Goal: Find specific page/section: Find specific page/section

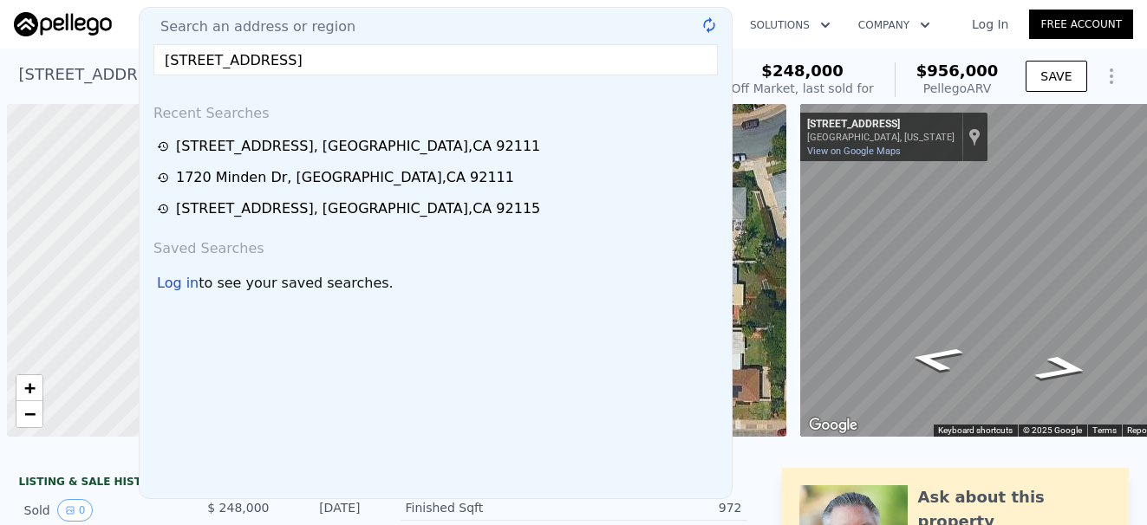
scroll to position [0, 7]
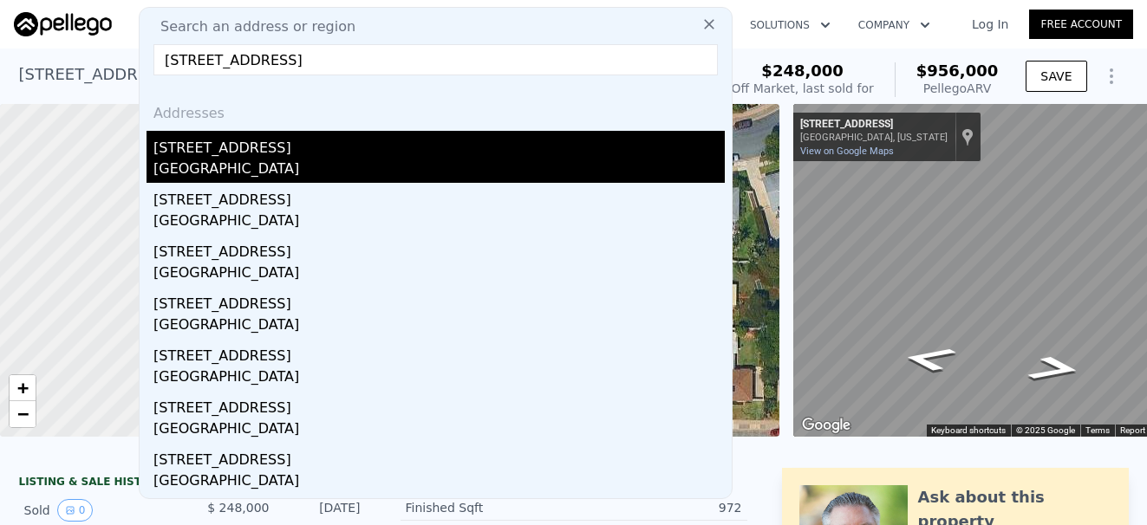
click at [173, 167] on div "[GEOGRAPHIC_DATA]" at bounding box center [438, 171] width 571 height 24
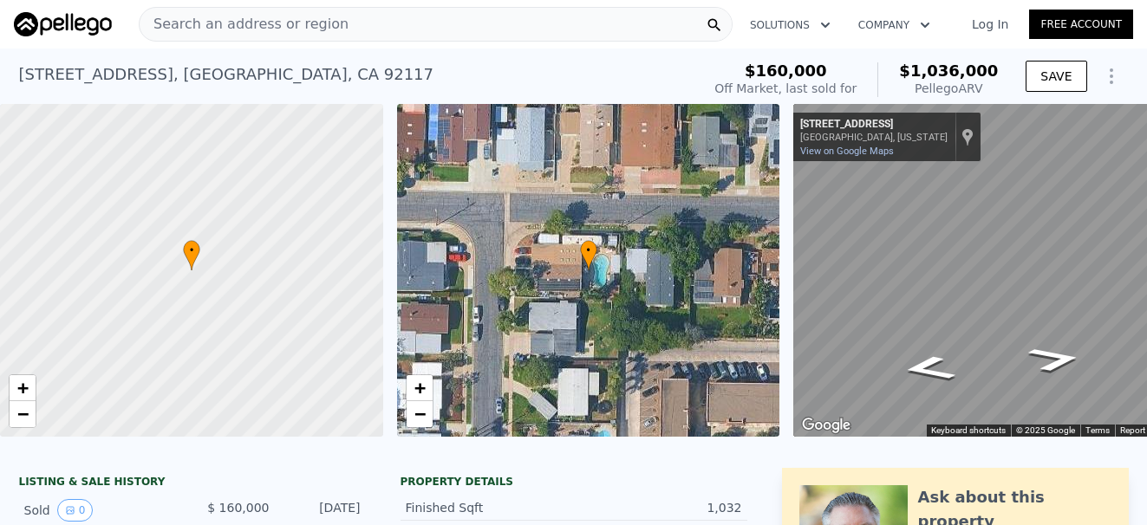
click at [251, 42] on div "Search an address or region Solutions Company Open main menu Log In Free Account" at bounding box center [573, 24] width 1119 height 42
click at [284, 32] on span "Search an address or region" at bounding box center [244, 24] width 209 height 21
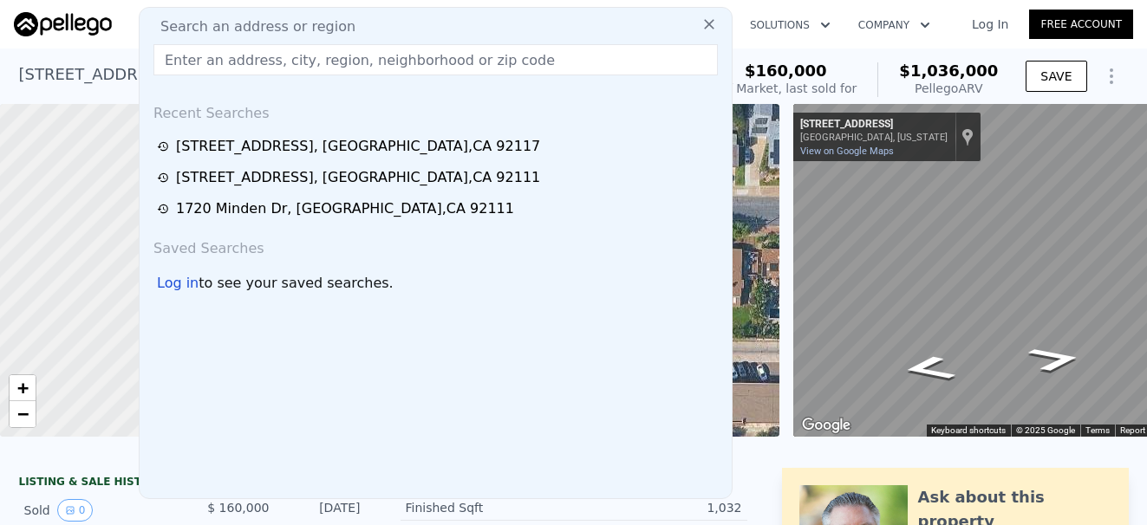
type input "[STREET_ADDRESS][PERSON_NAME]"
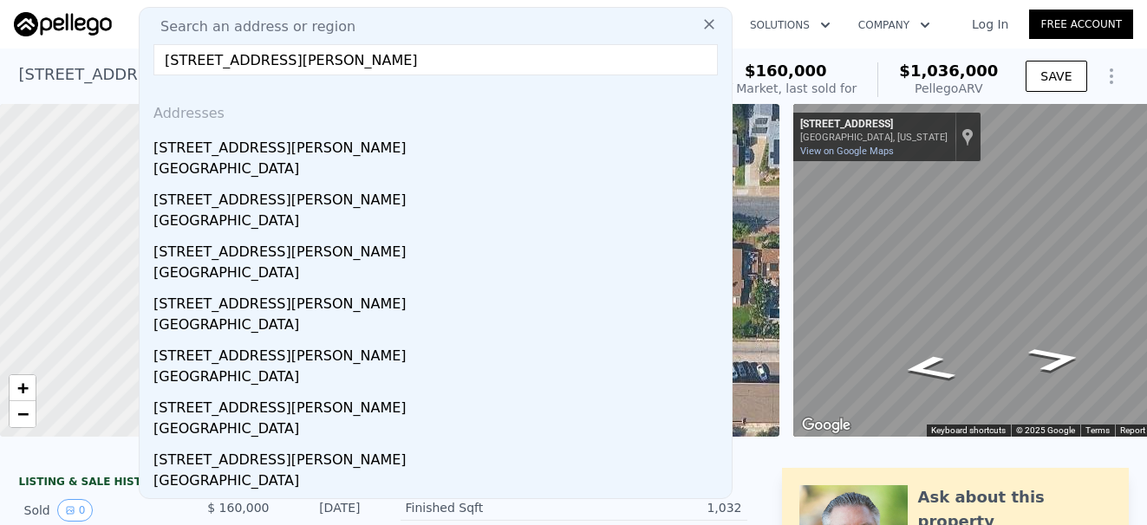
click at [232, 146] on div "[STREET_ADDRESS][PERSON_NAME]" at bounding box center [438, 145] width 571 height 28
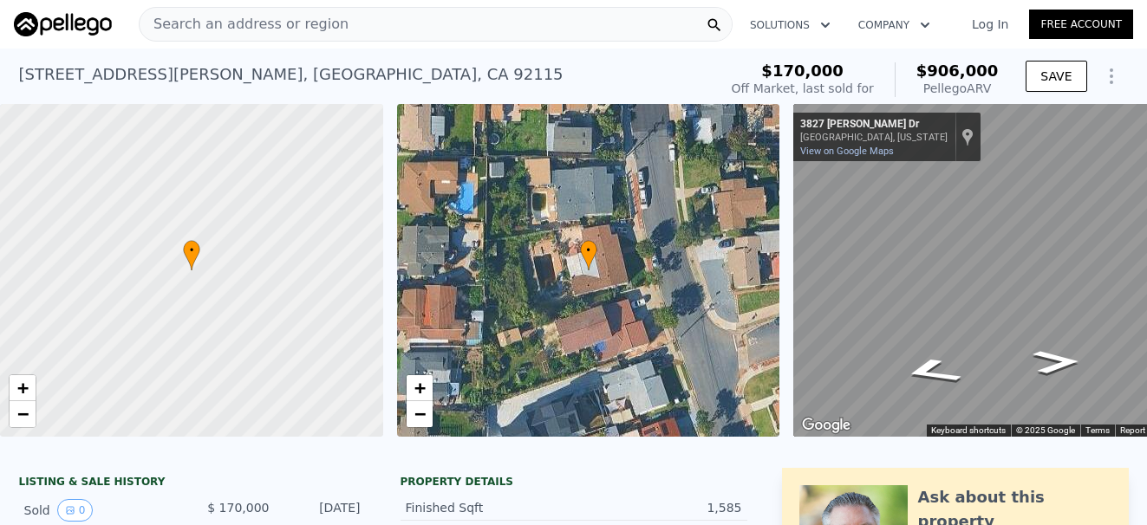
click at [344, 23] on div "Search an address or region" at bounding box center [436, 24] width 594 height 35
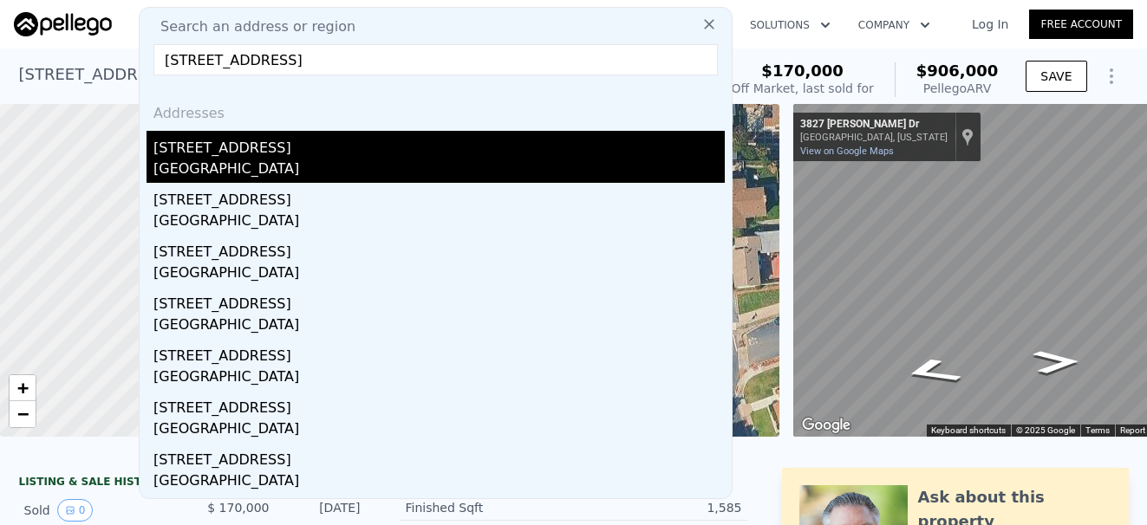
type input "[STREET_ADDRESS]"
click at [265, 153] on div "[STREET_ADDRESS]" at bounding box center [438, 145] width 571 height 28
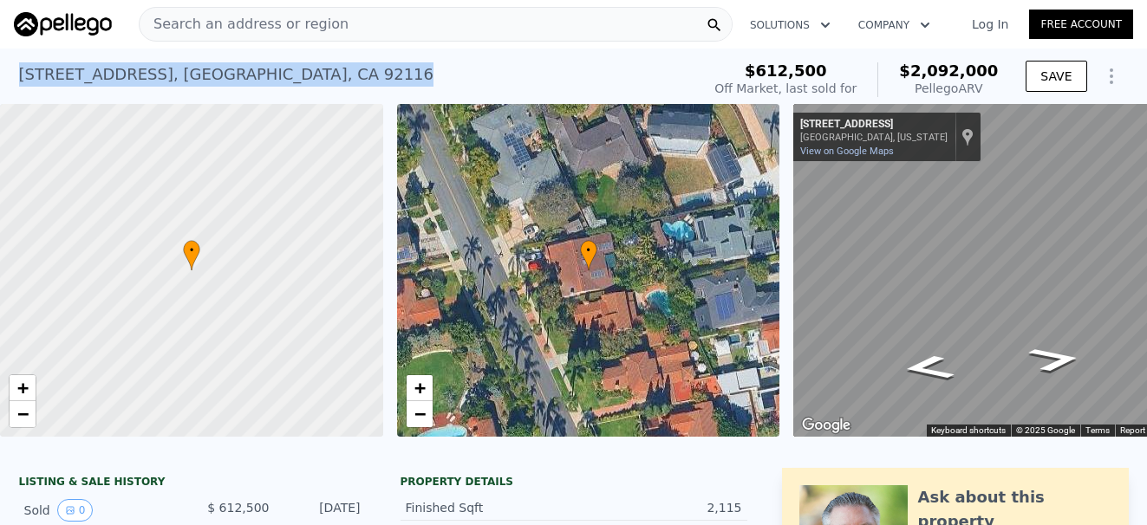
drag, startPoint x: 330, startPoint y: 75, endPoint x: 16, endPoint y: 82, distance: 314.8
click at [19, 82] on div "[STREET_ADDRESS] Sold [DATE] for $612,500 (~ARV $2.092m )" at bounding box center [356, 79] width 675 height 49
copy div "[STREET_ADDRESS]"
click at [365, 28] on div "Search an address or region" at bounding box center [436, 24] width 594 height 35
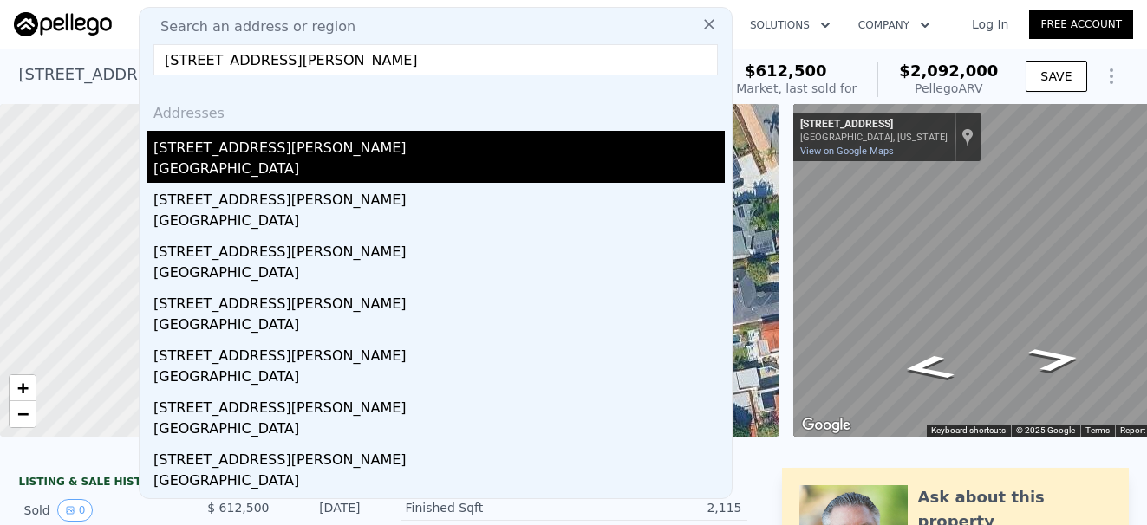
type input "[STREET_ADDRESS][PERSON_NAME]"
click at [273, 157] on div "[STREET_ADDRESS][PERSON_NAME]" at bounding box center [438, 145] width 571 height 28
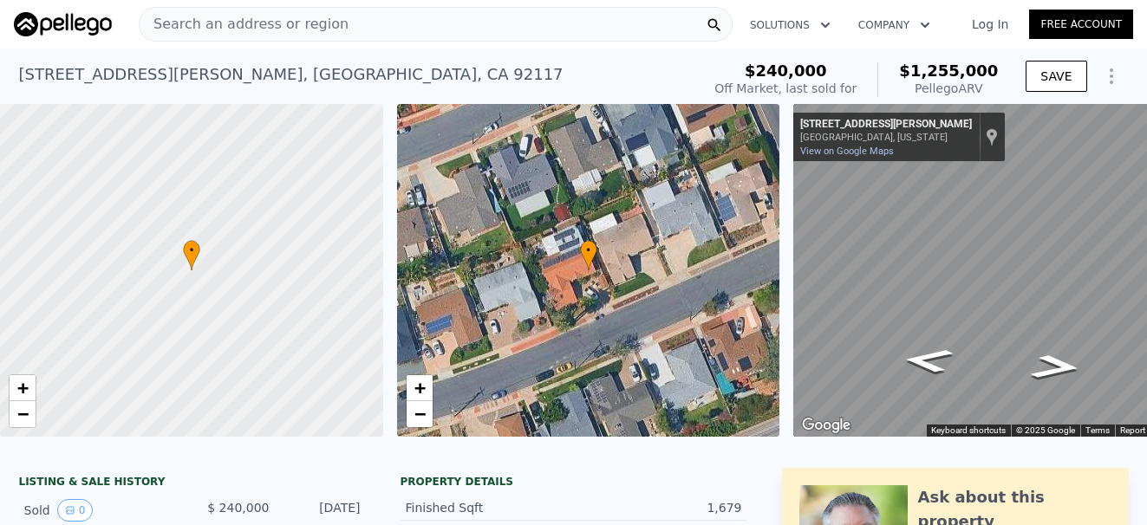
click at [271, 19] on span "Search an address or region" at bounding box center [244, 24] width 209 height 21
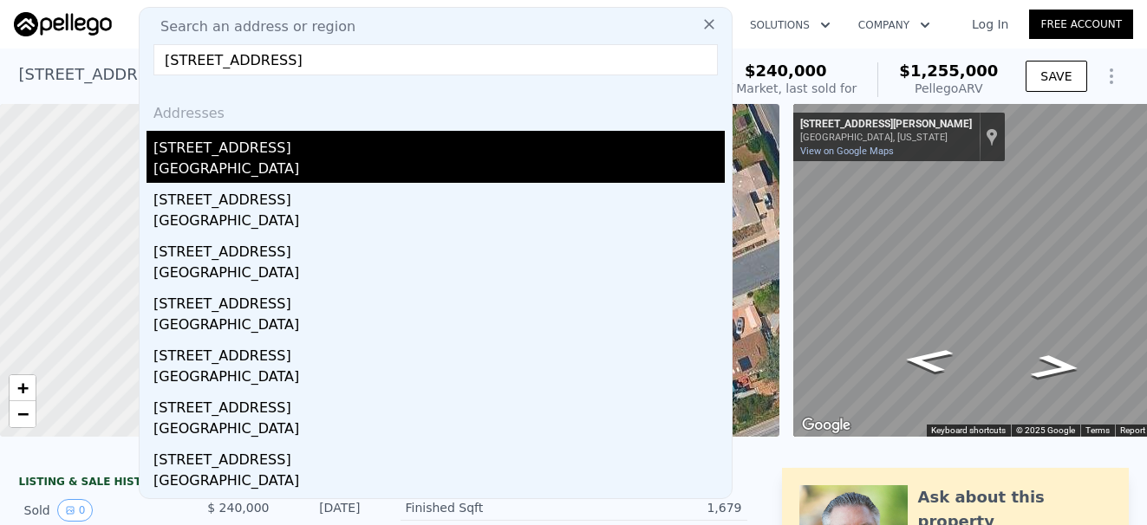
type input "[STREET_ADDRESS]"
click at [256, 148] on div "[STREET_ADDRESS]" at bounding box center [438, 145] width 571 height 28
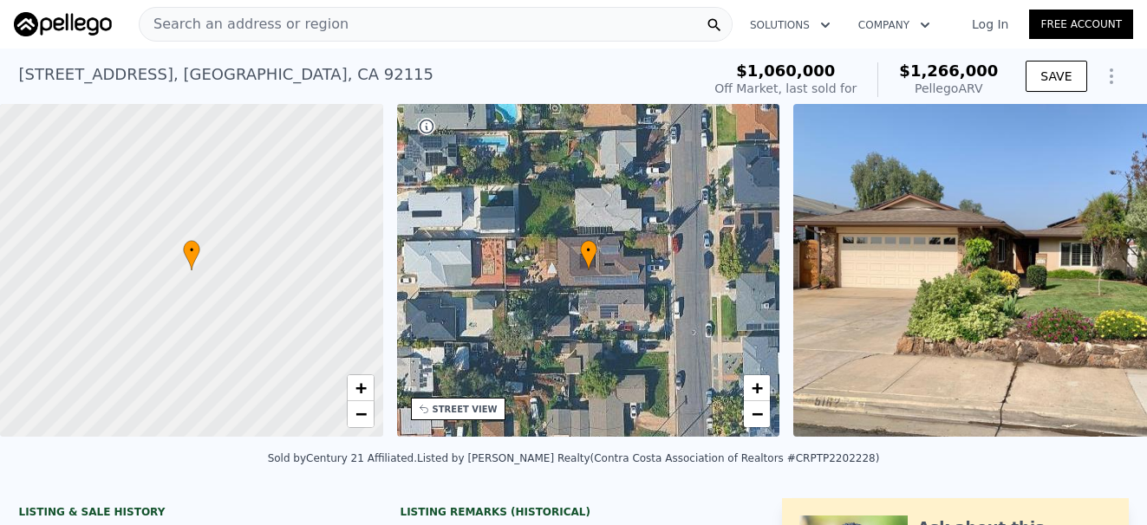
click at [271, 23] on span "Search an address or region" at bounding box center [244, 24] width 209 height 21
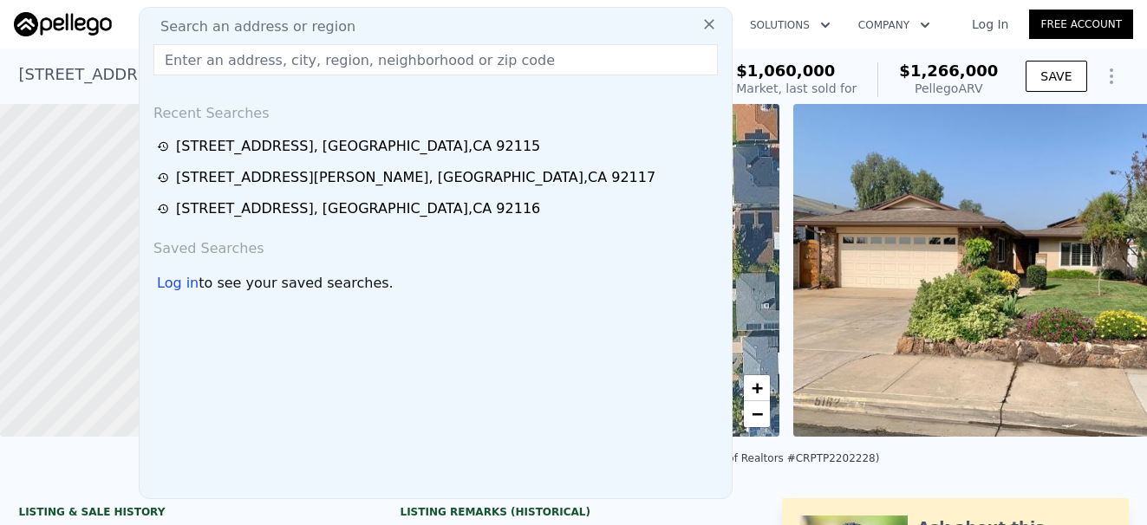
type input "[STREET_ADDRESS][PERSON_NAME]"
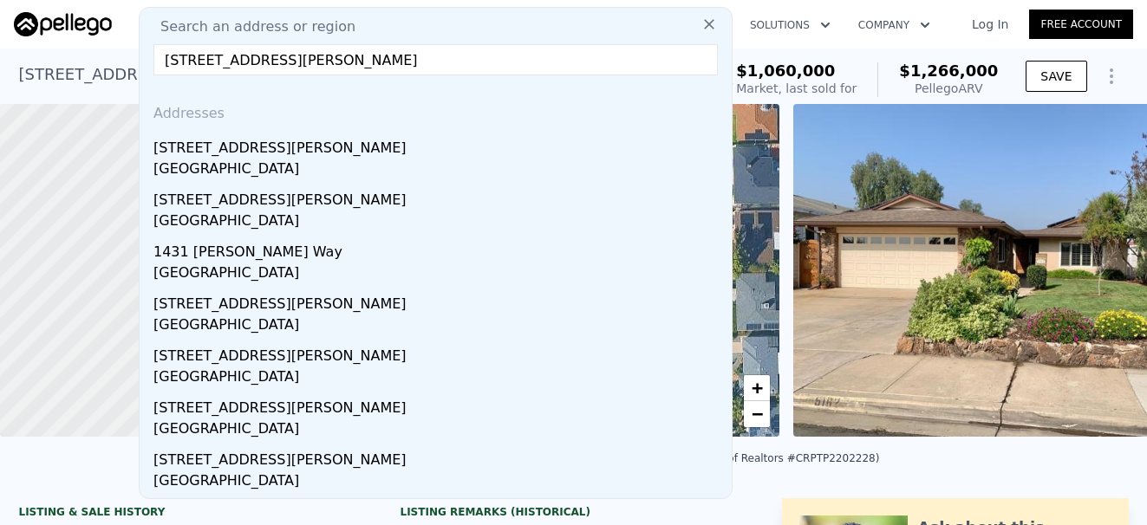
click at [276, 147] on div "[STREET_ADDRESS][PERSON_NAME]" at bounding box center [438, 145] width 571 height 28
